Goal: Transaction & Acquisition: Purchase product/service

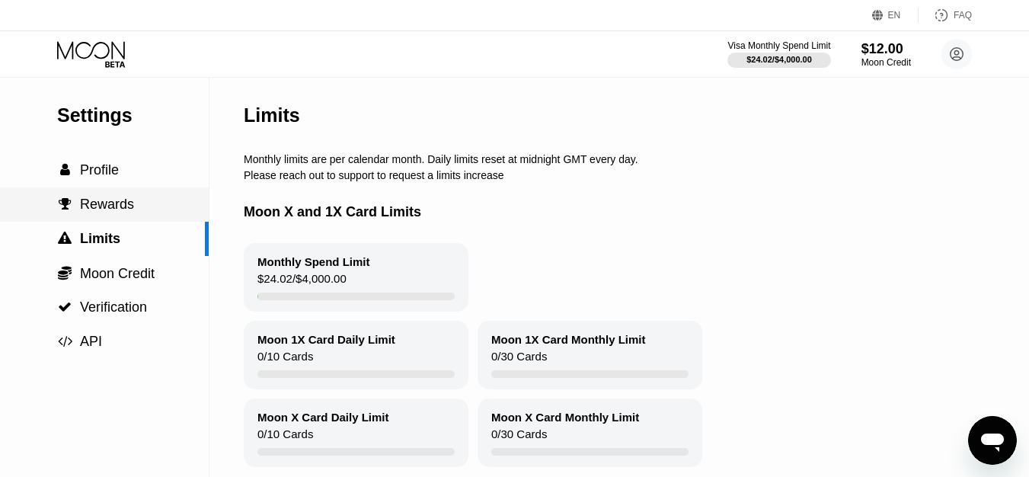
click at [145, 204] on div " Rewards" at bounding box center [104, 205] width 209 height 16
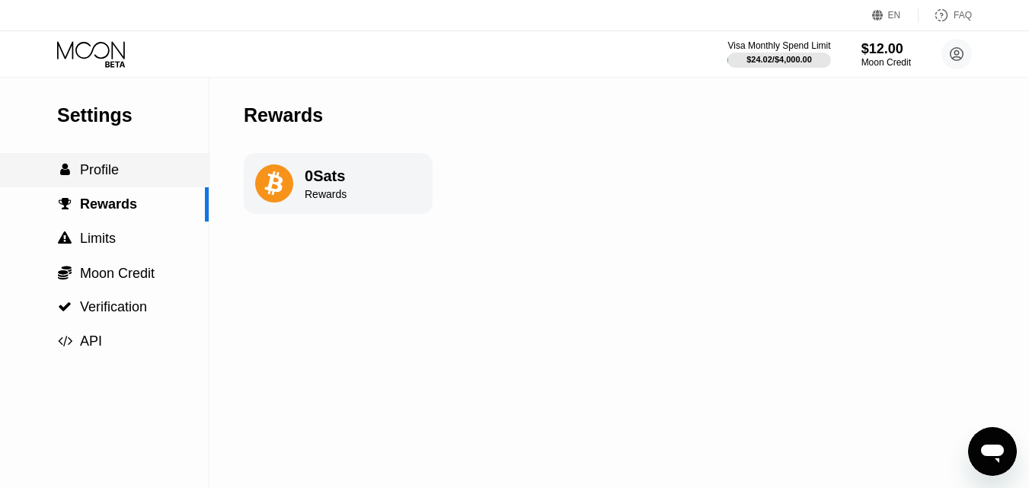
click at [121, 169] on div " Profile" at bounding box center [104, 170] width 209 height 16
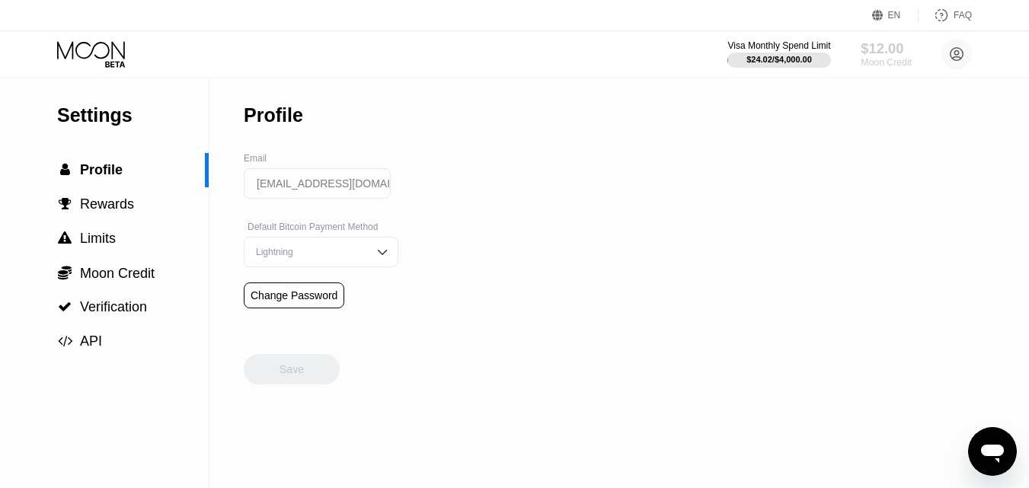
click at [555, 55] on div "$12.00" at bounding box center [886, 48] width 51 height 16
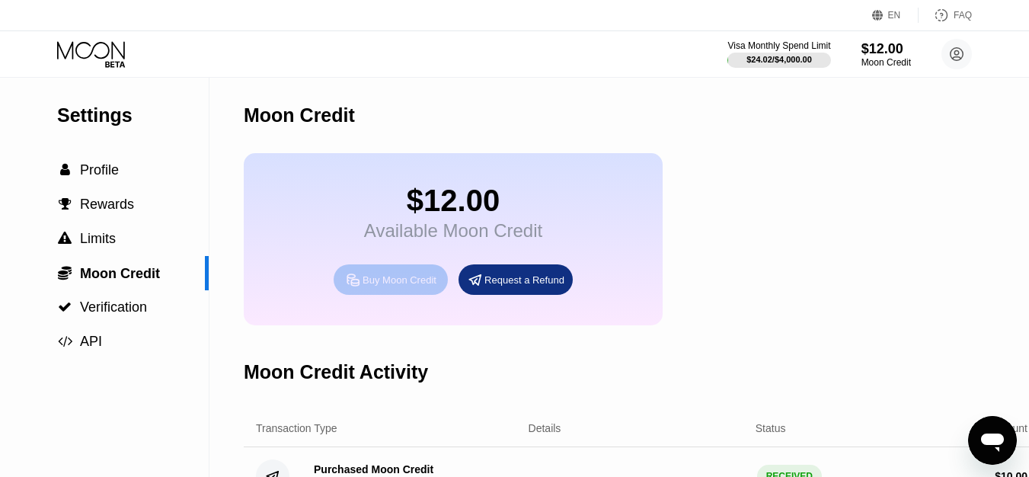
click at [400, 281] on div "Buy Moon Credit" at bounding box center [391, 279] width 114 height 30
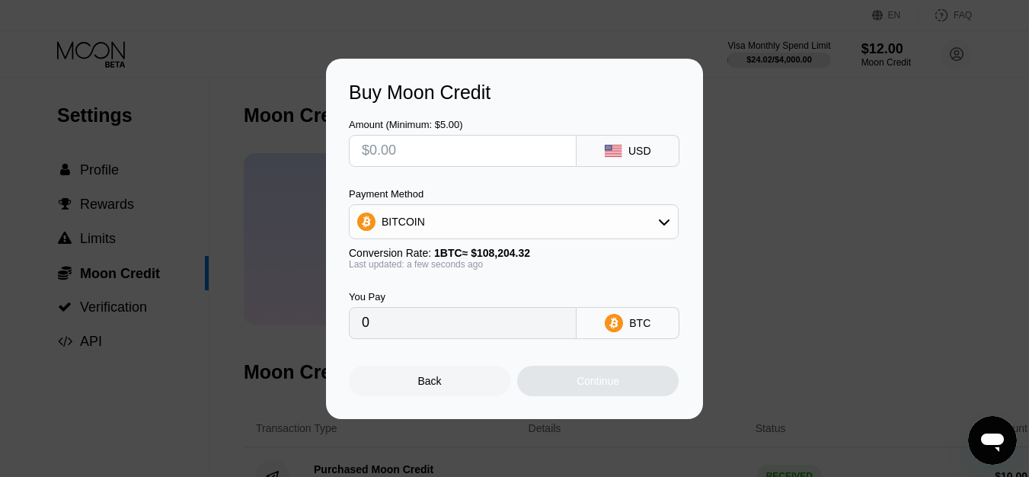
click at [457, 347] on div "Back" at bounding box center [429, 381] width 161 height 30
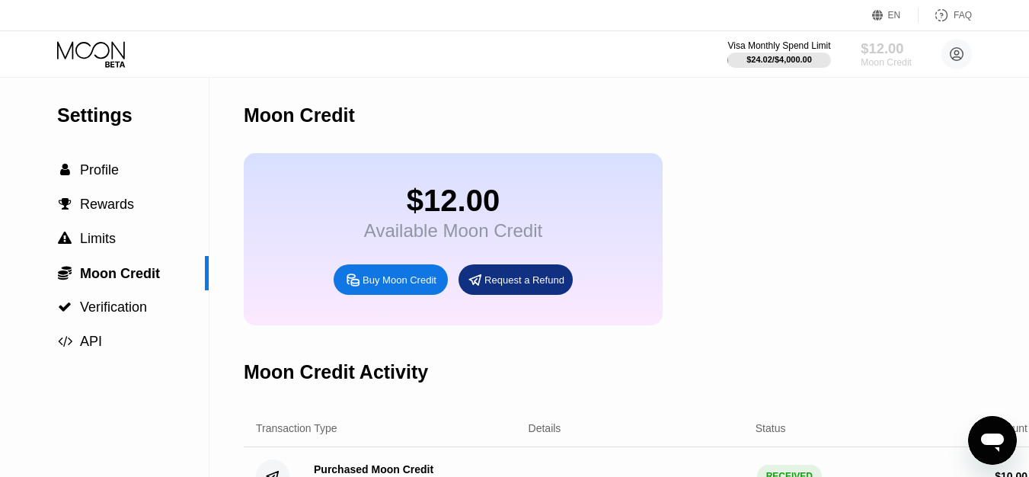
click at [555, 40] on div "$12.00" at bounding box center [886, 48] width 51 height 16
click at [111, 118] on div "Settings" at bounding box center [133, 115] width 152 height 22
click at [84, 46] on icon at bounding box center [92, 54] width 71 height 27
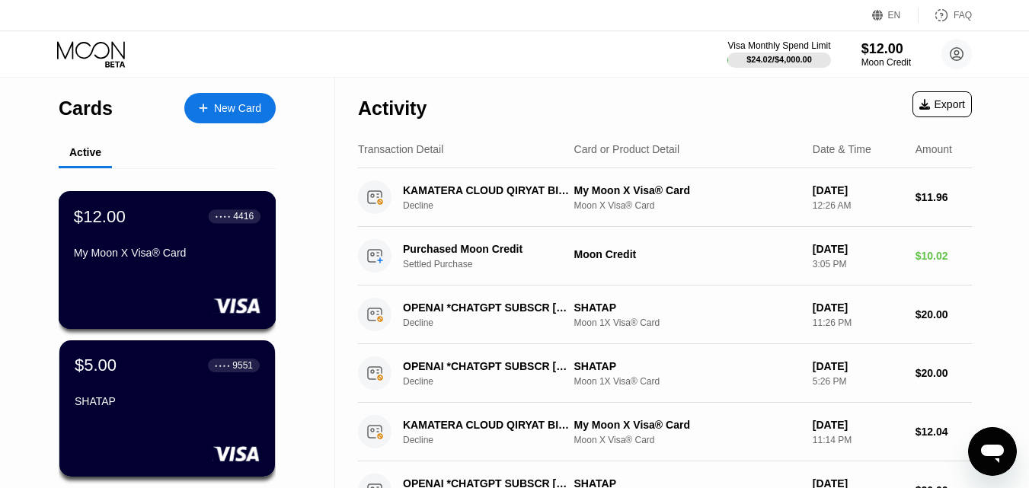
click at [188, 283] on div "$12.00 ● ● ● ● 4416 My Moon X Visa® Card" at bounding box center [168, 260] width 218 height 138
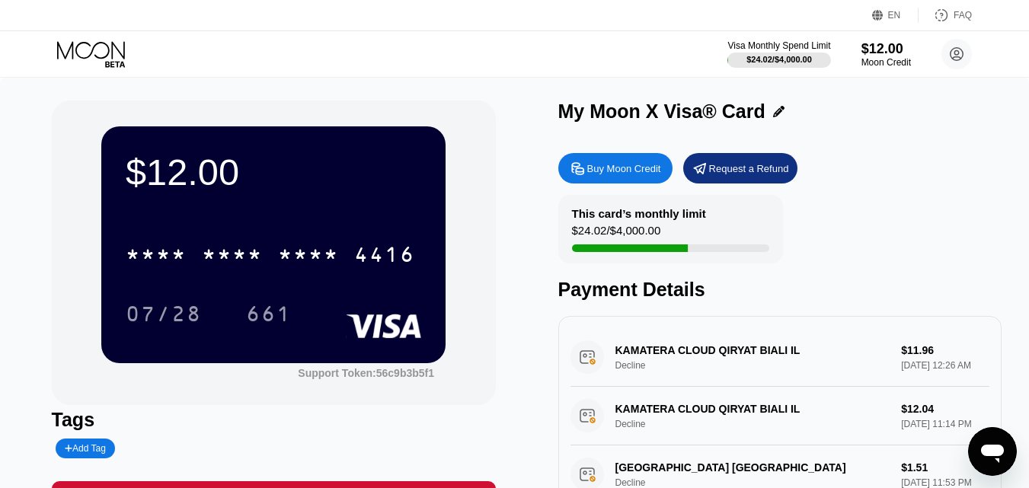
click at [555, 168] on div "Buy Moon Credit" at bounding box center [624, 168] width 74 height 13
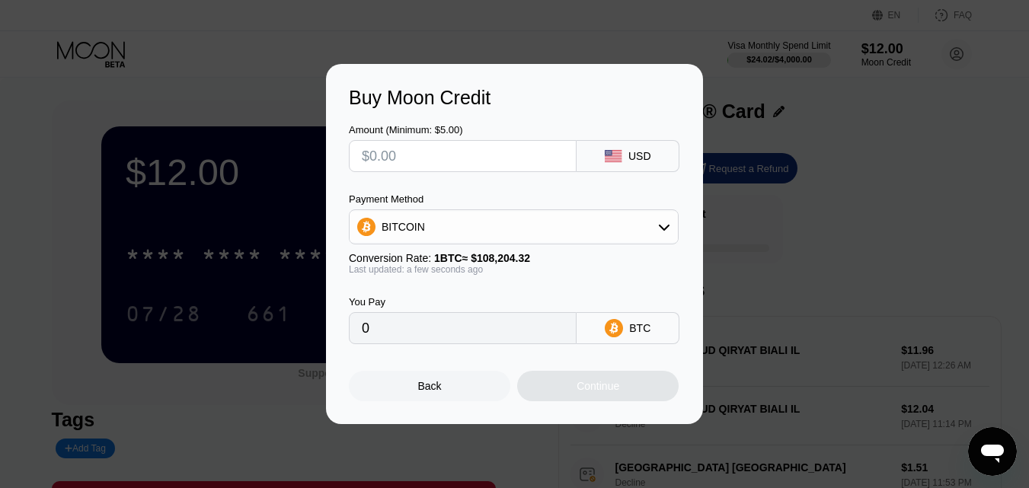
click at [517, 159] on input "text" at bounding box center [463, 156] width 202 height 30
click at [555, 155] on div "USD" at bounding box center [628, 156] width 103 height 32
click at [555, 215] on div "BITCOIN" at bounding box center [514, 227] width 328 height 30
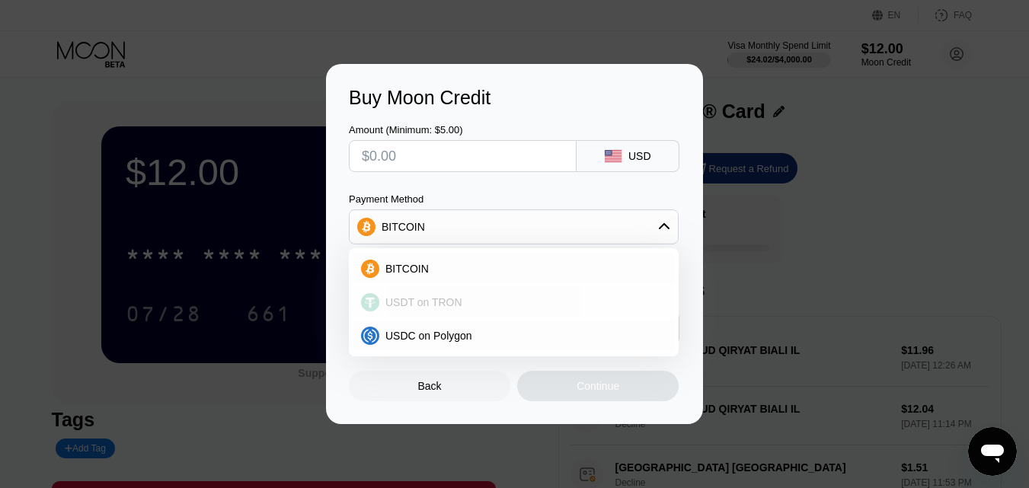
click at [555, 293] on div "USDT on TRON" at bounding box center [513, 302] width 321 height 30
type input "0.00"
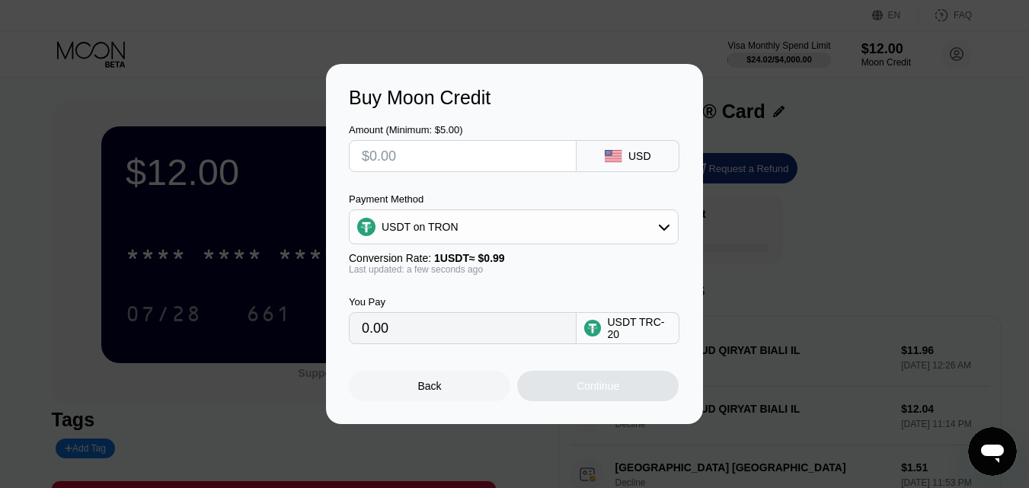
click at [538, 145] on input "text" at bounding box center [463, 156] width 202 height 30
type input "$1"
type input "1.01"
type input "$10"
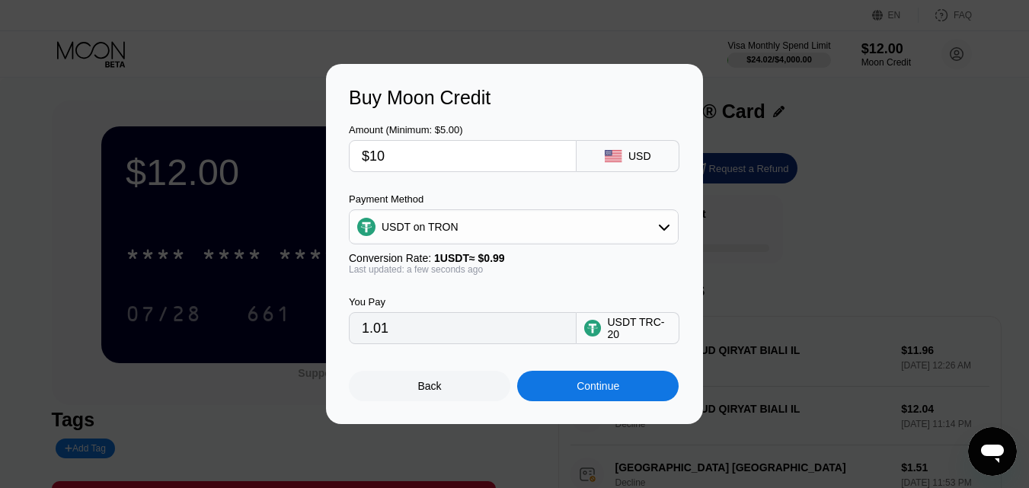
type input "10.10"
type input "$10"
click at [555, 347] on div "Continue" at bounding box center [598, 386] width 43 height 12
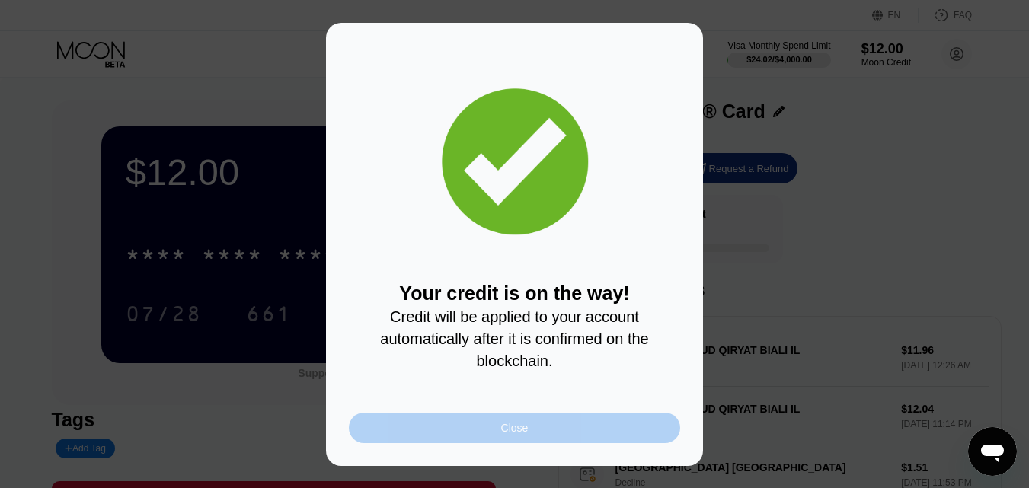
click at [555, 347] on div "Close" at bounding box center [514, 428] width 331 height 30
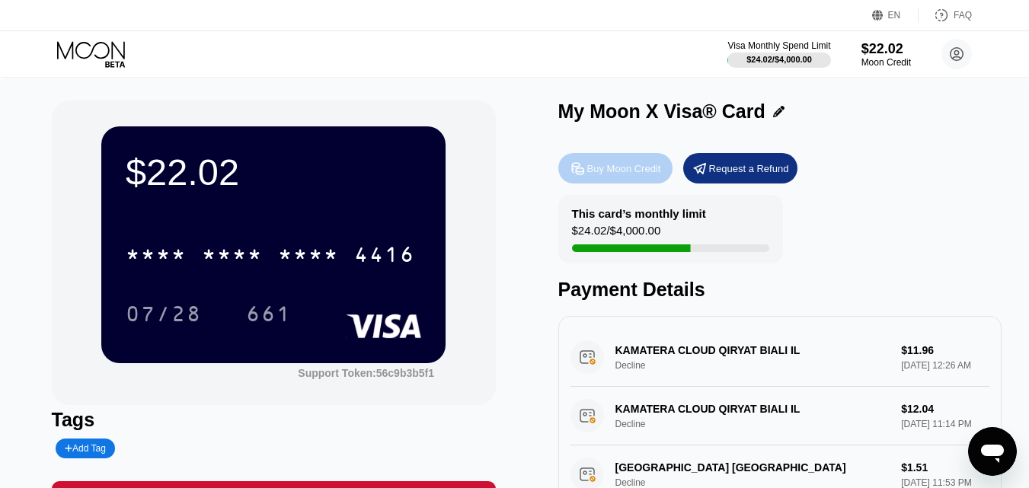
click at [635, 163] on div "Buy Moon Credit" at bounding box center [615, 168] width 114 height 30
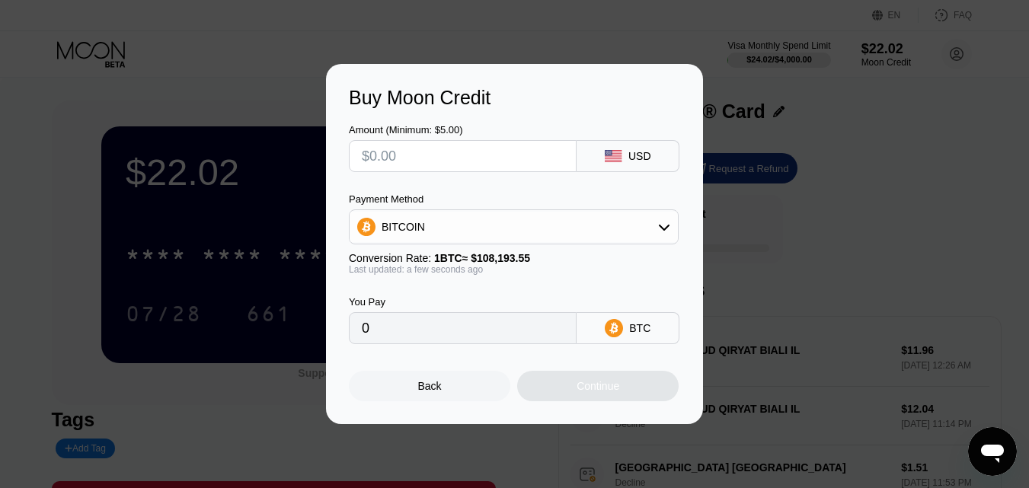
drag, startPoint x: 554, startPoint y: 152, endPoint x: 639, endPoint y: 161, distance: 85.8
click at [639, 161] on div "Amount (Minimum: $5.00) USD" at bounding box center [514, 140] width 331 height 63
click at [639, 161] on div "USD" at bounding box center [639, 156] width 23 height 12
click at [531, 163] on input "text" at bounding box center [463, 156] width 202 height 30
type input "$1"
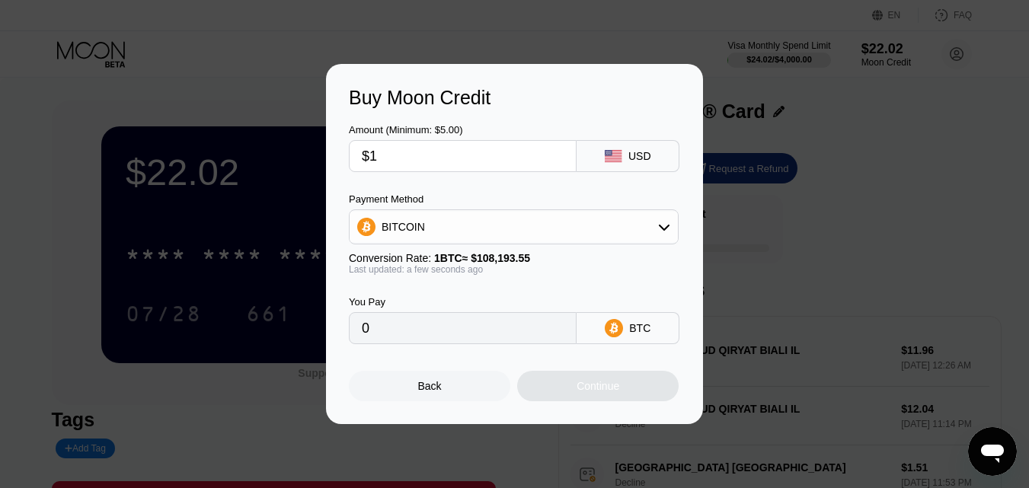
type input "0.00000925"
type input "$10"
type input "0.00009243"
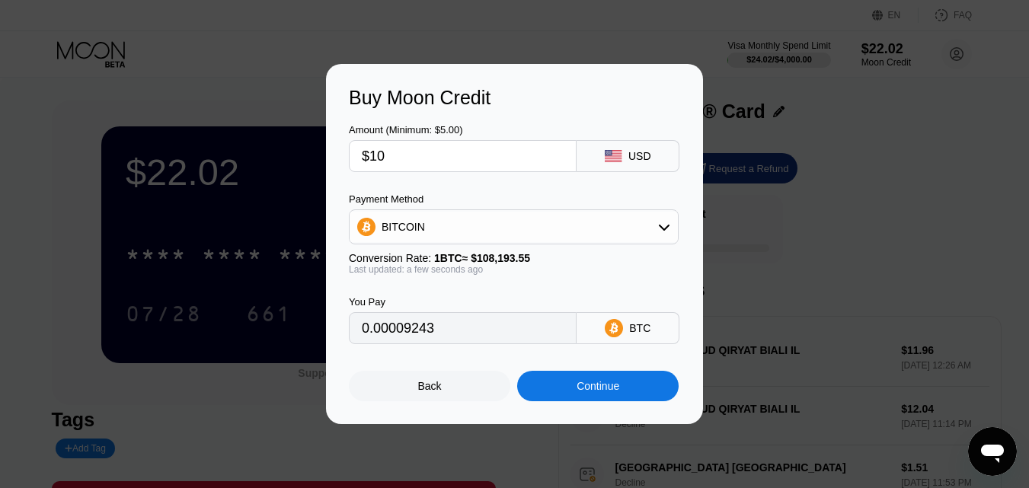
type input "$10"
click at [559, 230] on div "BITCOIN" at bounding box center [514, 227] width 328 height 30
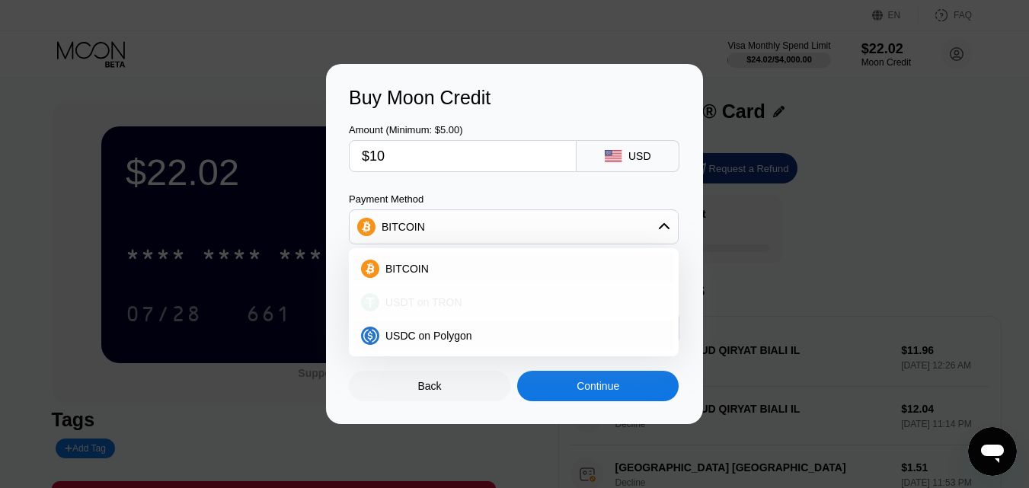
click at [529, 292] on div "USDT on TRON" at bounding box center [513, 302] width 321 height 30
type input "10.10"
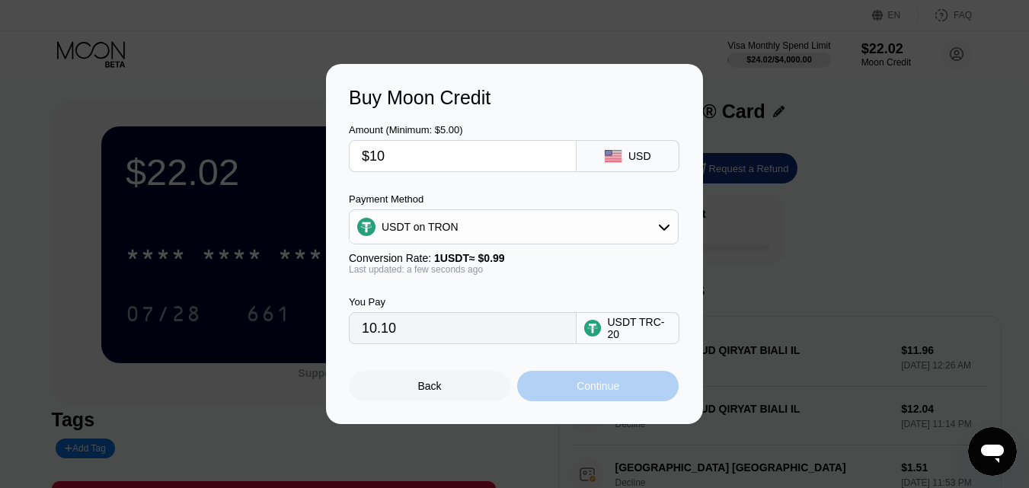
click at [605, 392] on div "Continue" at bounding box center [598, 386] width 43 height 12
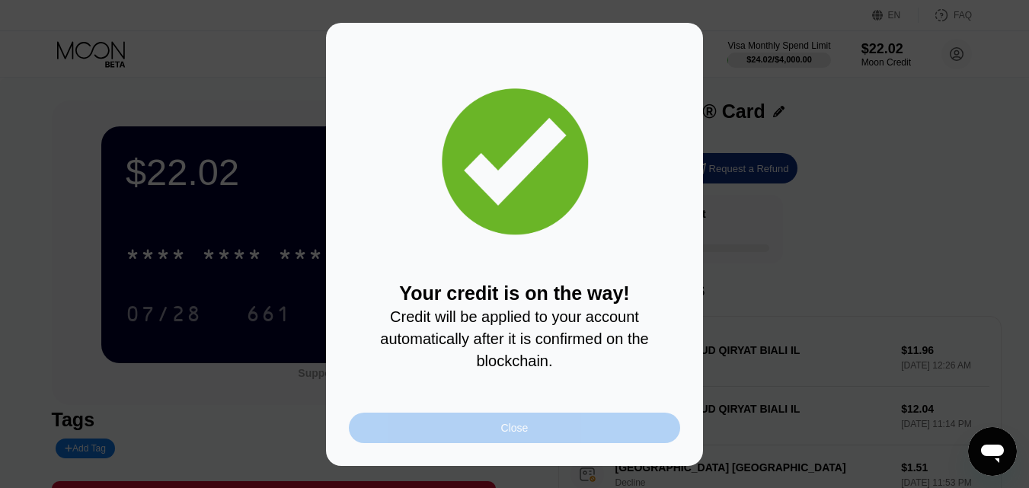
click at [601, 430] on div "Close" at bounding box center [514, 428] width 331 height 30
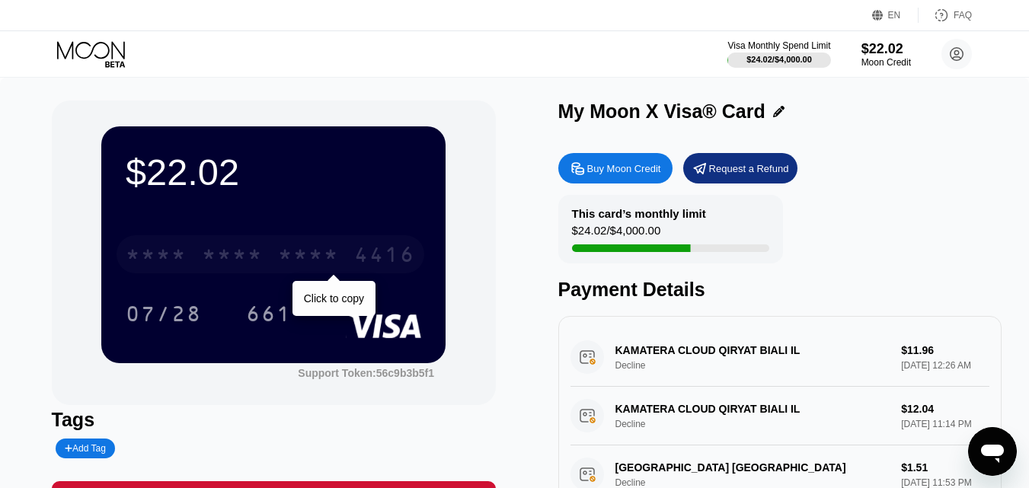
click at [411, 248] on div "4416" at bounding box center [384, 257] width 61 height 24
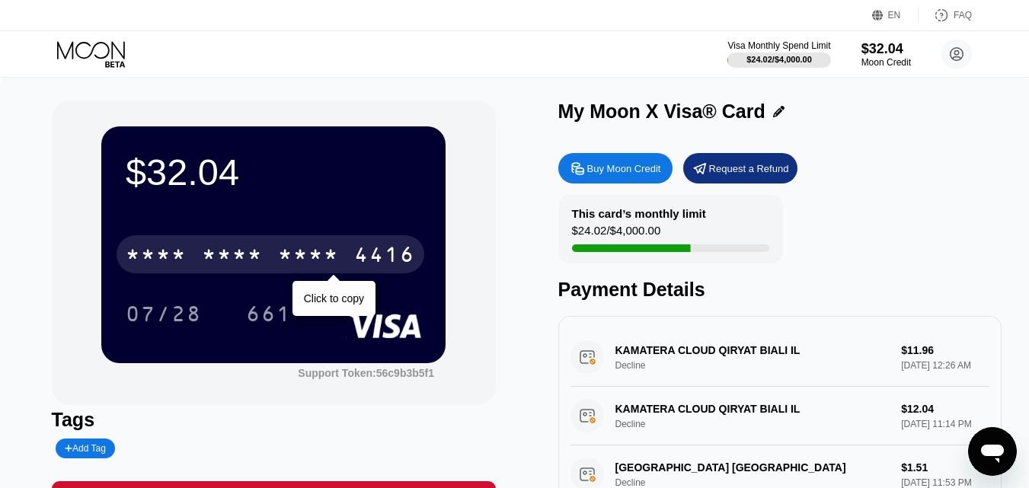
click at [386, 238] on div "* * * * * * * * * * * * 4416" at bounding box center [271, 254] width 308 height 38
